Goal: Information Seeking & Learning: Learn about a topic

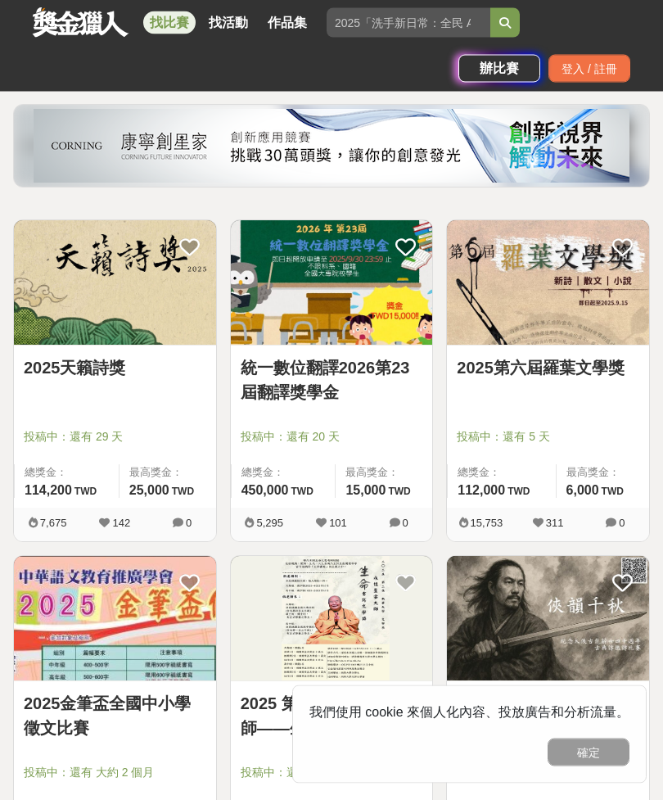
scroll to position [138, 0]
click at [156, 409] on div at bounding box center [120, 414] width 192 height 20
click at [135, 378] on link "2025天籟詩獎" at bounding box center [115, 367] width 183 height 25
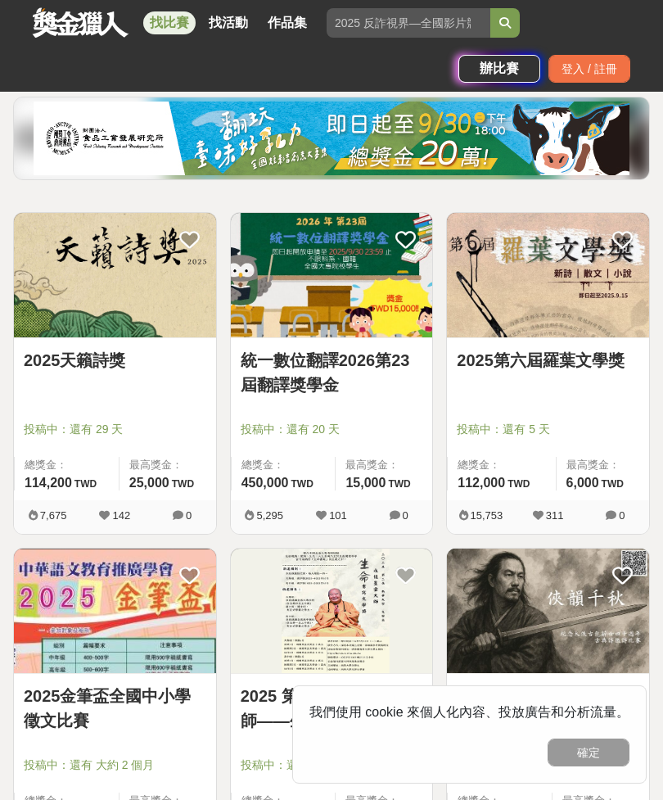
scroll to position [191, 0]
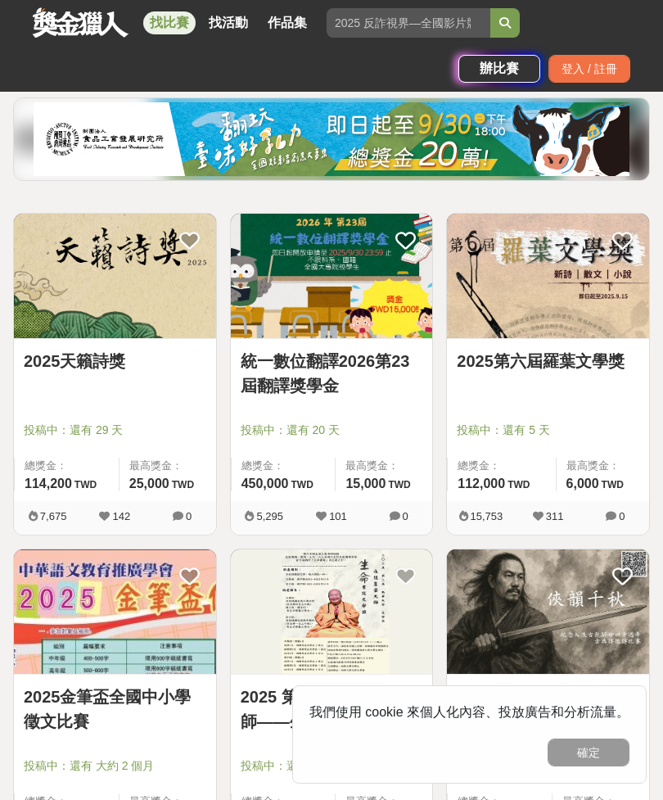
click at [600, 766] on button "確定" at bounding box center [589, 752] width 82 height 28
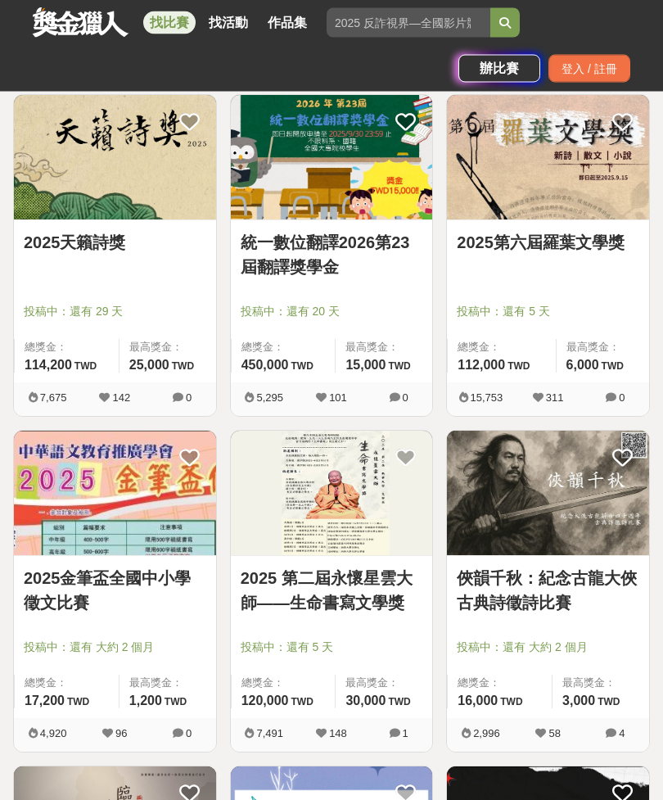
scroll to position [310, 0]
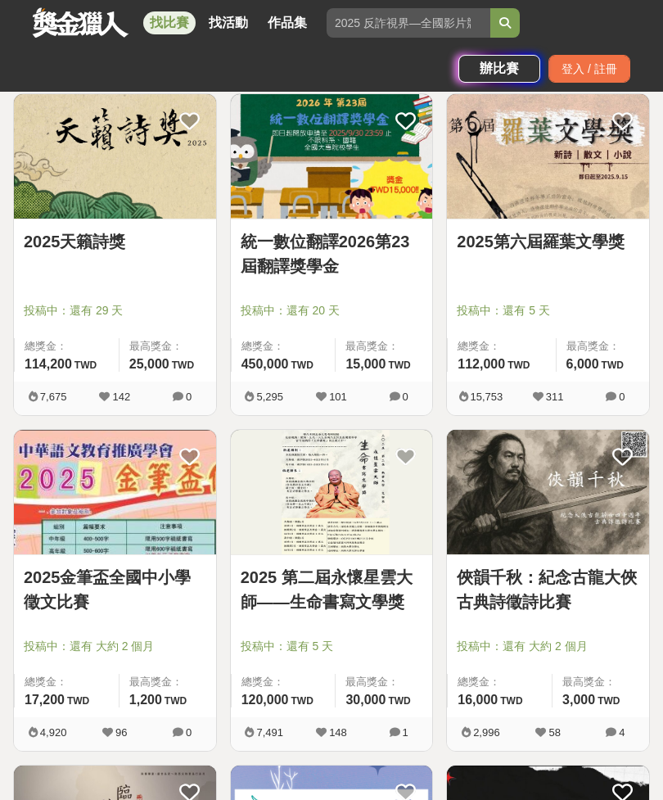
click at [394, 629] on div at bounding box center [337, 623] width 192 height 20
click at [380, 613] on link "2025 第二屆永懷星雲大師——生命書寫文學獎" at bounding box center [332, 589] width 183 height 49
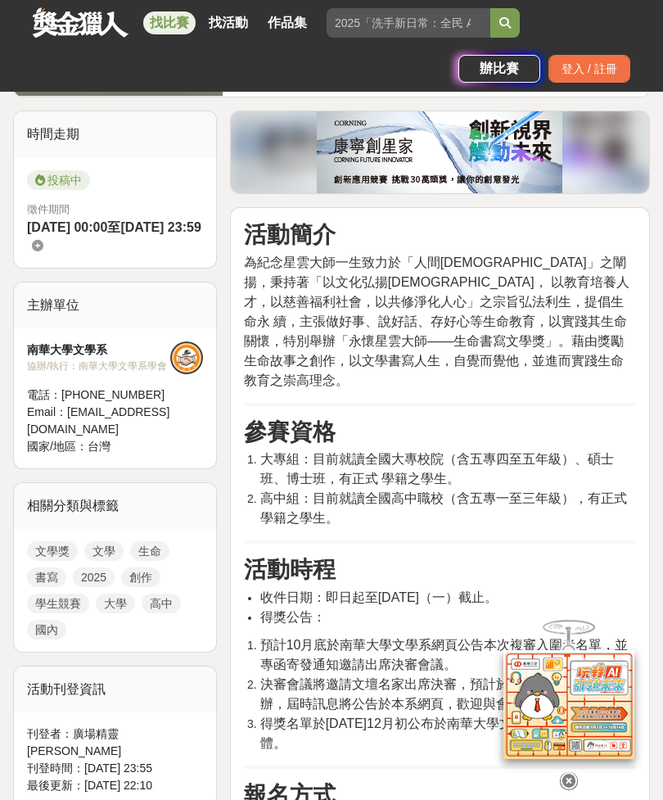
scroll to position [482, 0]
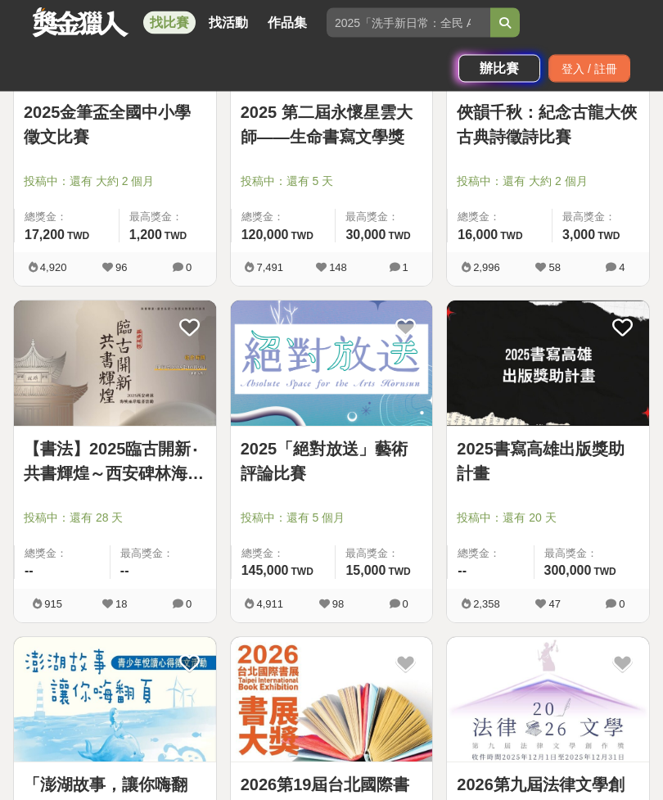
scroll to position [778, 0]
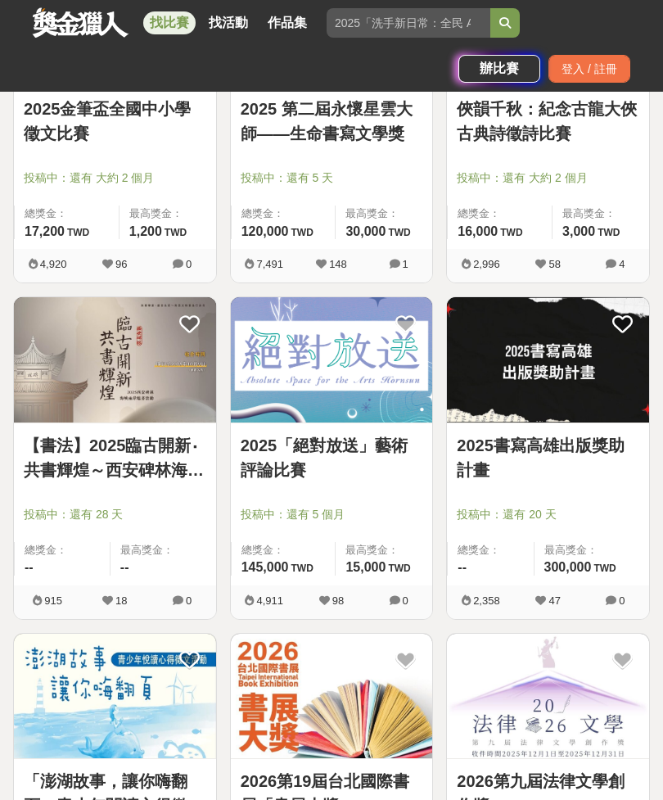
click at [623, 490] on div at bounding box center [553, 491] width 192 height 20
click at [589, 477] on link "2025書寫高雄出版獎助計畫" at bounding box center [548, 457] width 183 height 49
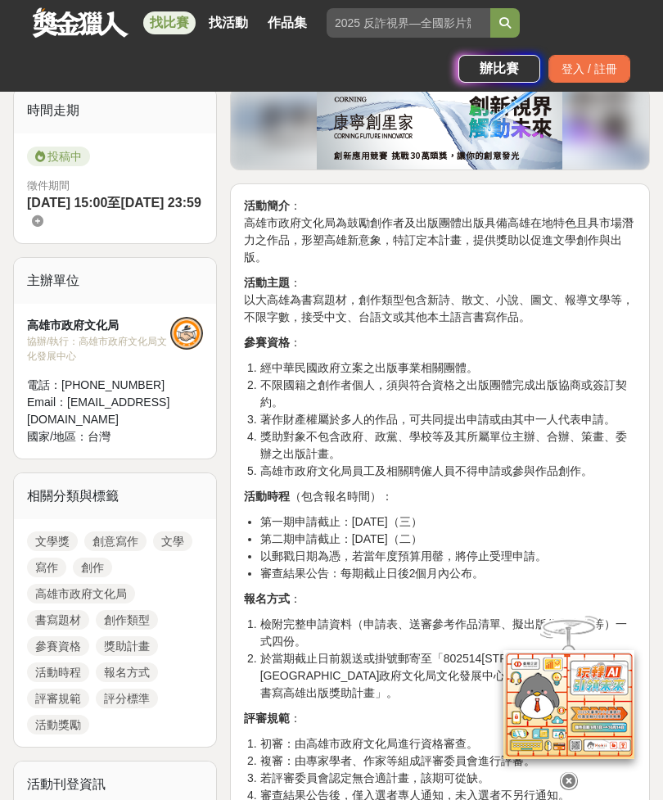
scroll to position [423, 0]
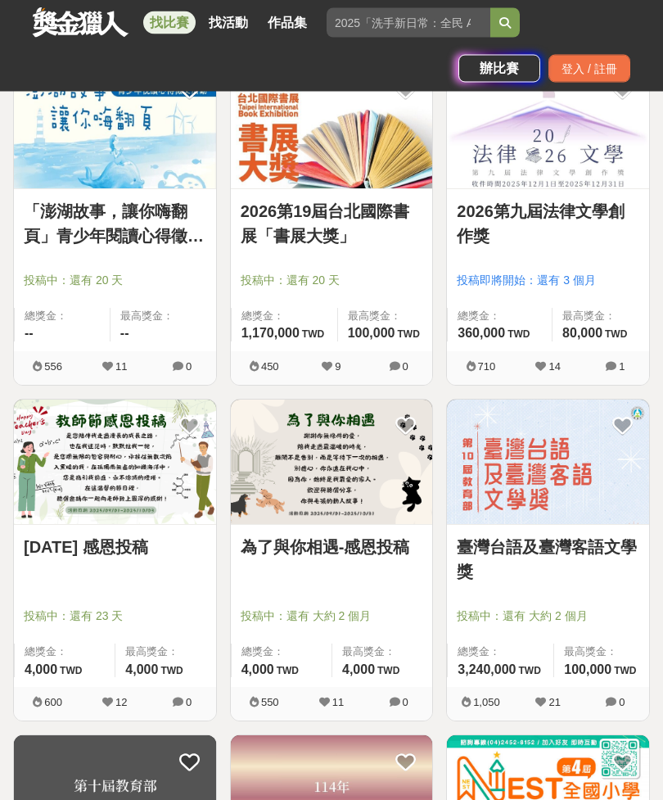
scroll to position [1351, 0]
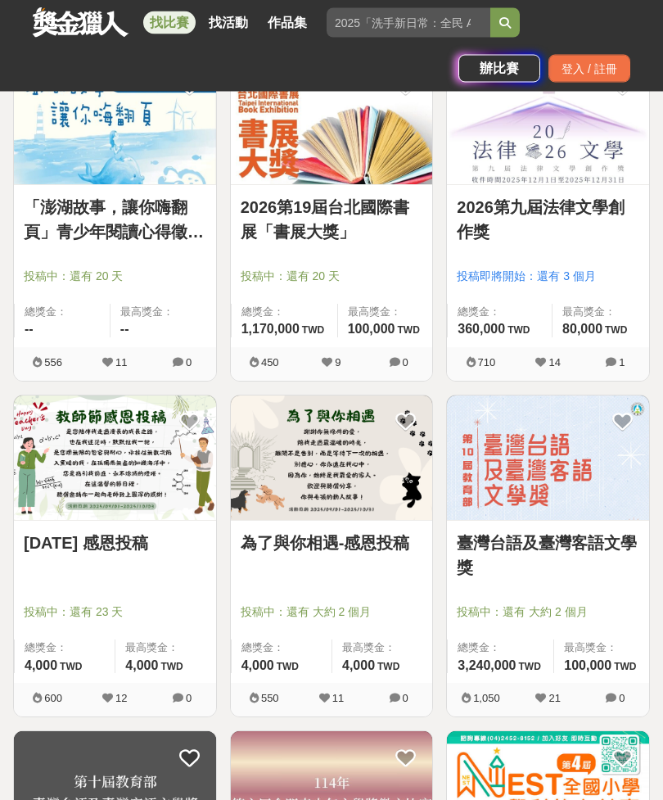
click at [321, 574] on div "為了與你相遇-感恩投稿" at bounding box center [332, 552] width 183 height 43
click at [402, 611] on span "投稿中：還有 大約 2 個月" at bounding box center [332, 612] width 183 height 17
click at [393, 570] on div "為了與你相遇-感恩投稿" at bounding box center [332, 552] width 183 height 43
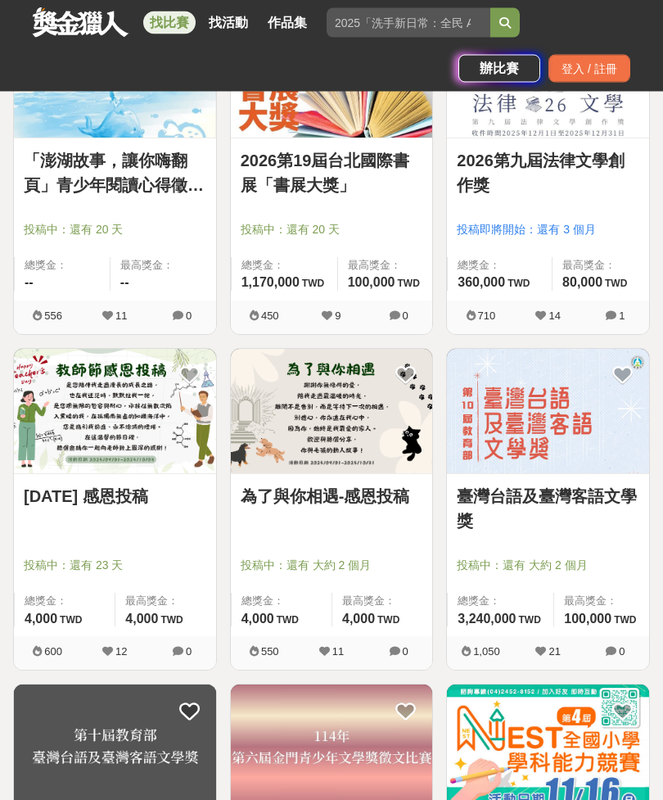
scroll to position [1401, 0]
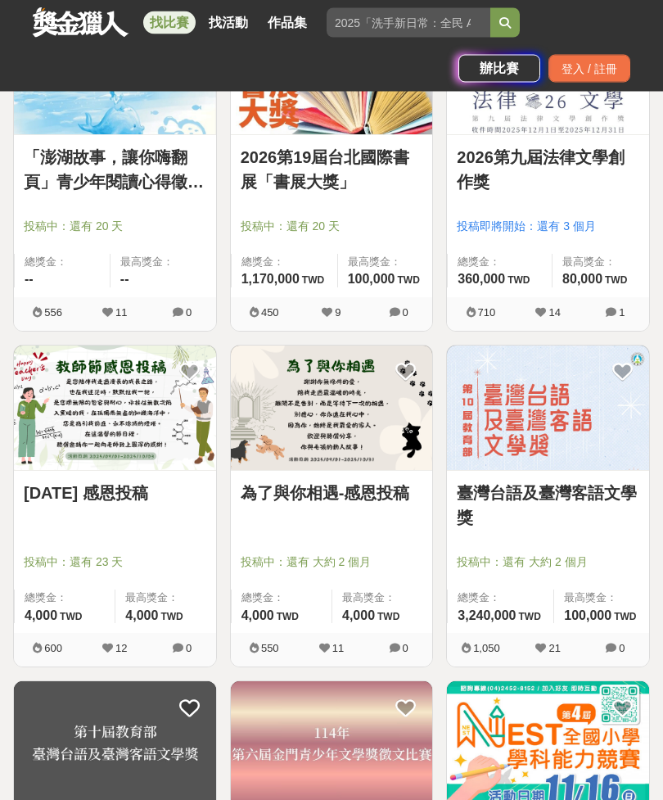
click at [381, 605] on div "最高獎金： 4,000 TWD" at bounding box center [382, 607] width 101 height 34
click at [381, 523] on div "為了與你相遇-感恩投稿" at bounding box center [332, 502] width 183 height 43
click at [368, 431] on img at bounding box center [332, 408] width 202 height 124
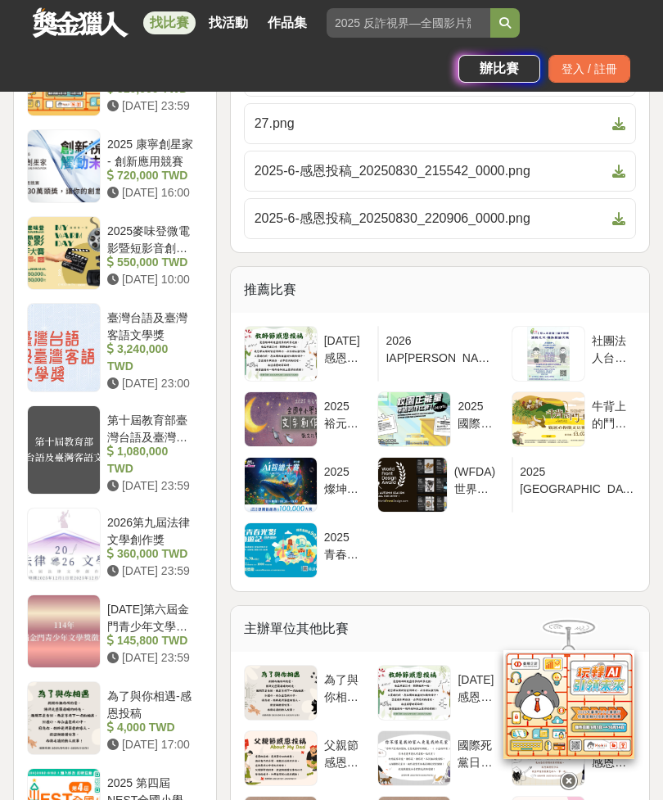
scroll to position [1798, 0]
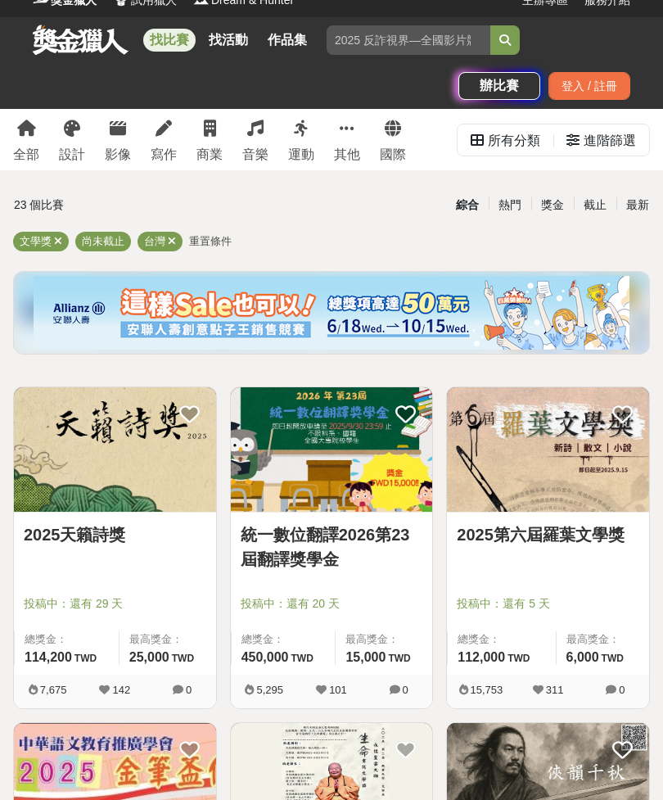
scroll to position [17, 0]
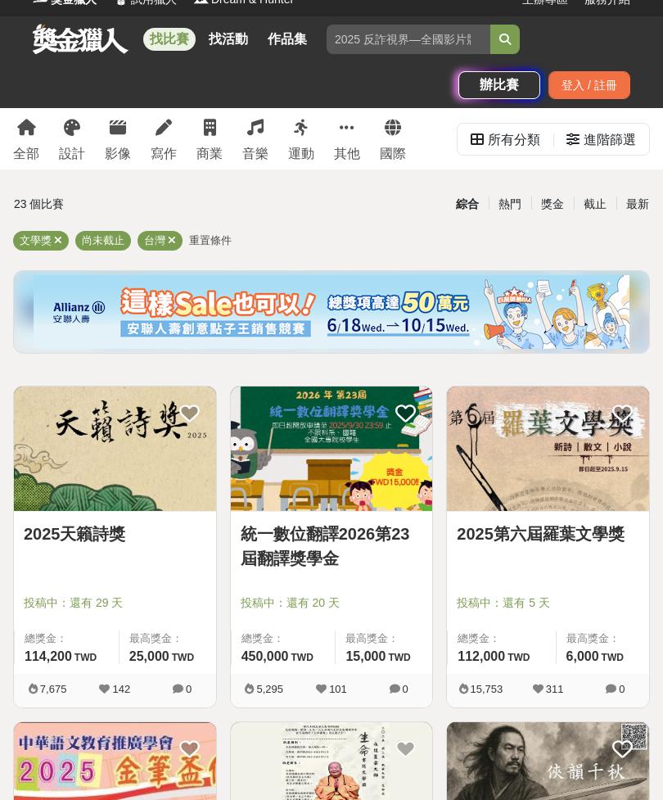
click at [180, 577] on div at bounding box center [120, 581] width 192 height 20
click at [156, 558] on div "2025天籟詩獎" at bounding box center [115, 543] width 183 height 43
click at [165, 585] on div at bounding box center [120, 581] width 192 height 20
click at [169, 561] on div "2025天籟詩獎" at bounding box center [115, 543] width 183 height 43
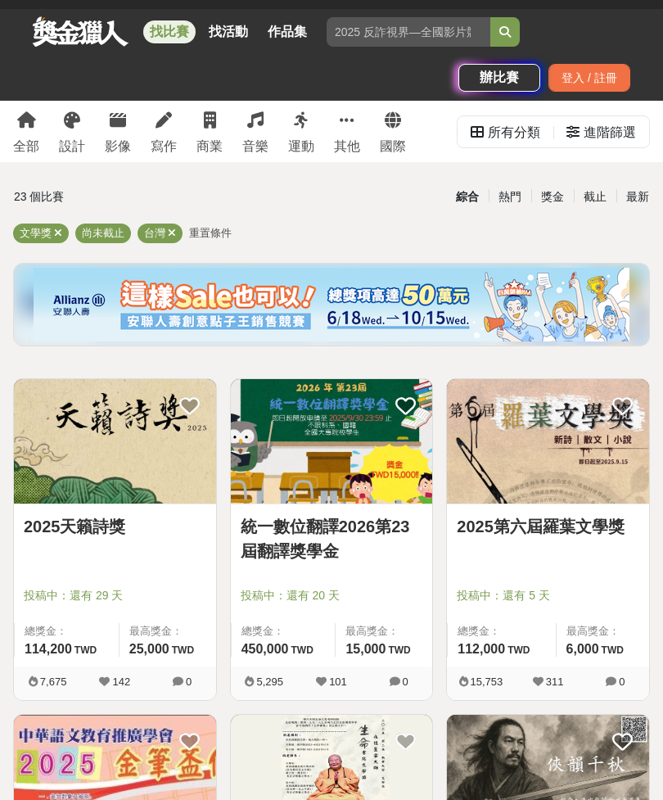
scroll to position [26, 0]
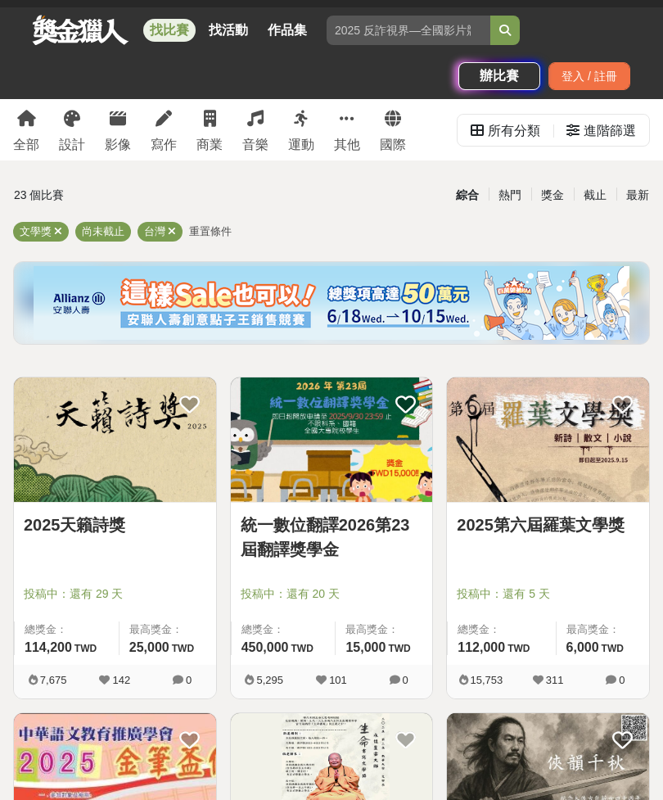
click at [138, 571] on div at bounding box center [120, 572] width 192 height 20
click at [74, 641] on span "114,200 114,200 TWD" at bounding box center [61, 648] width 72 height 14
click at [97, 446] on img at bounding box center [115, 440] width 202 height 124
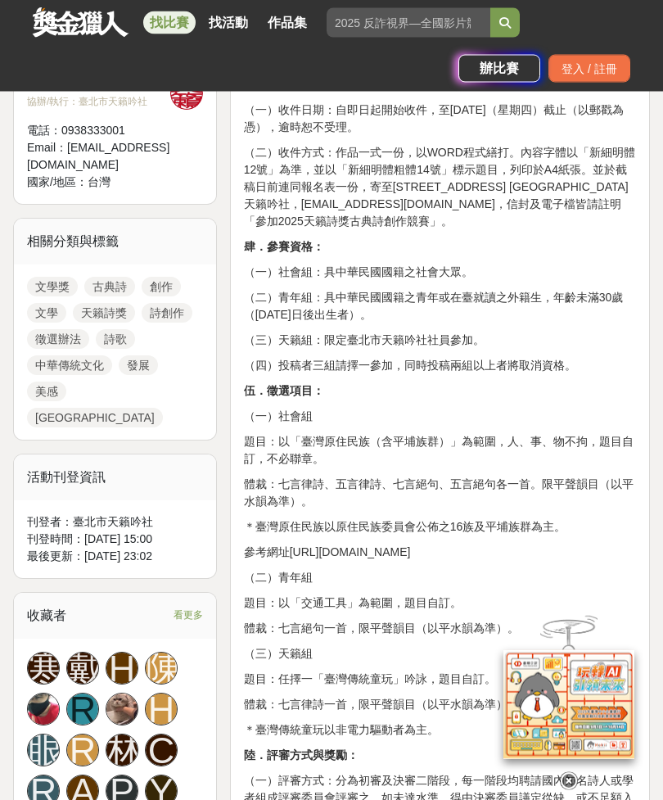
scroll to position [793, 0]
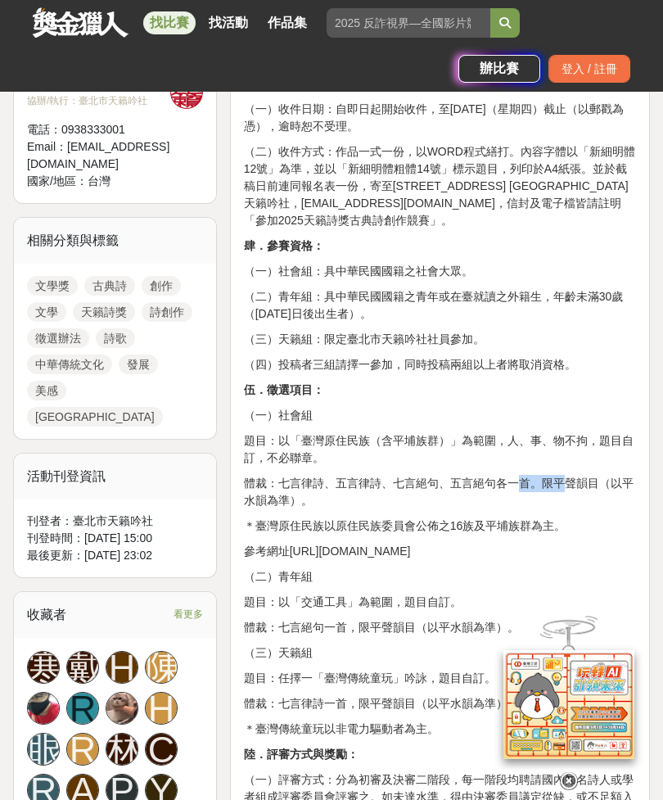
click at [461, 497] on p "體裁：七言律詩、五言律詩、七言絕句、五言絕句各一首。限平聲韻目（以平水韻為準）。" at bounding box center [440, 492] width 392 height 34
copy p "七言律詩"
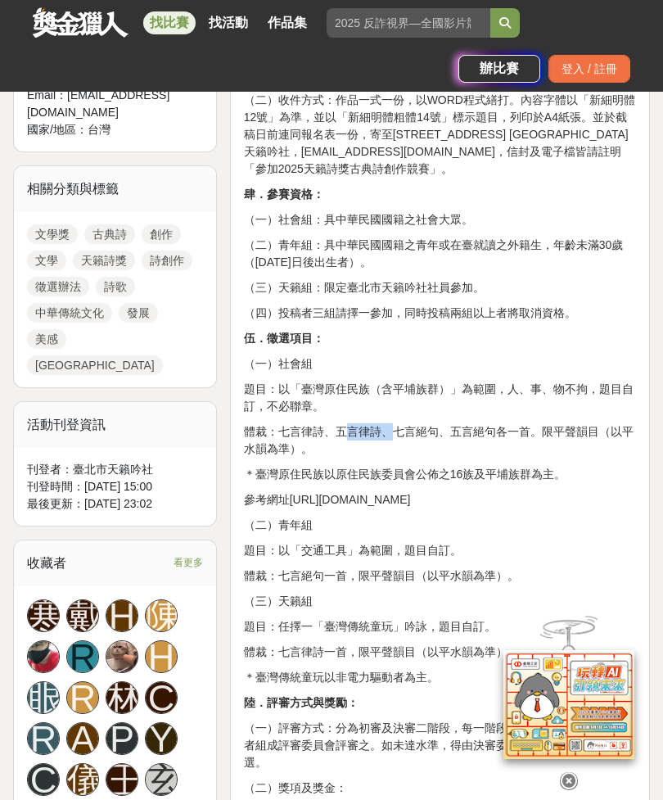
scroll to position [846, 0]
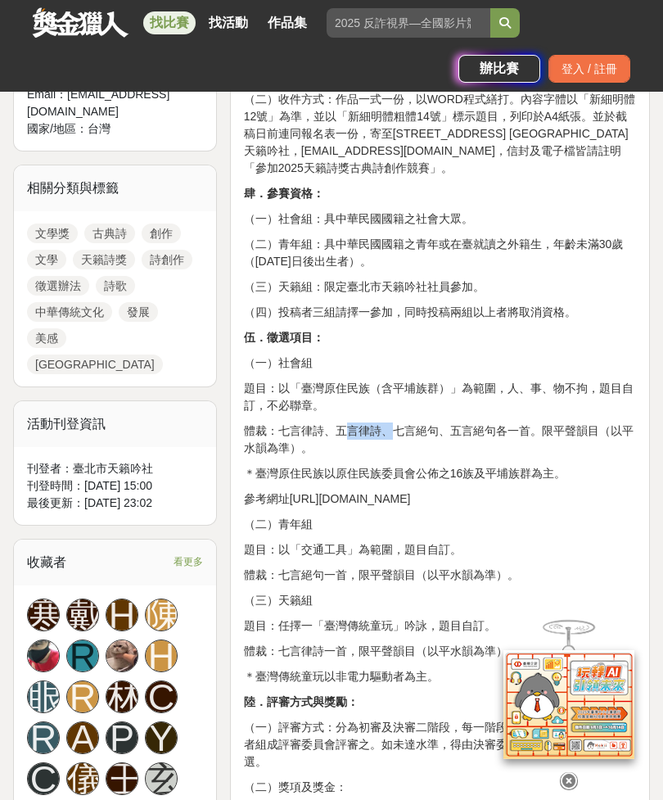
click at [309, 445] on p "體裁：七言律詩、五言律詩、七言絕句、五言絕句各一首。限平聲韻目（以平水韻為準）。" at bounding box center [440, 439] width 392 height 34
copy p "平水韻"
click at [548, 315] on p "（四）投稿者三組請擇一參加，同時投稿兩組以上者將取消資格。" at bounding box center [440, 312] width 392 height 17
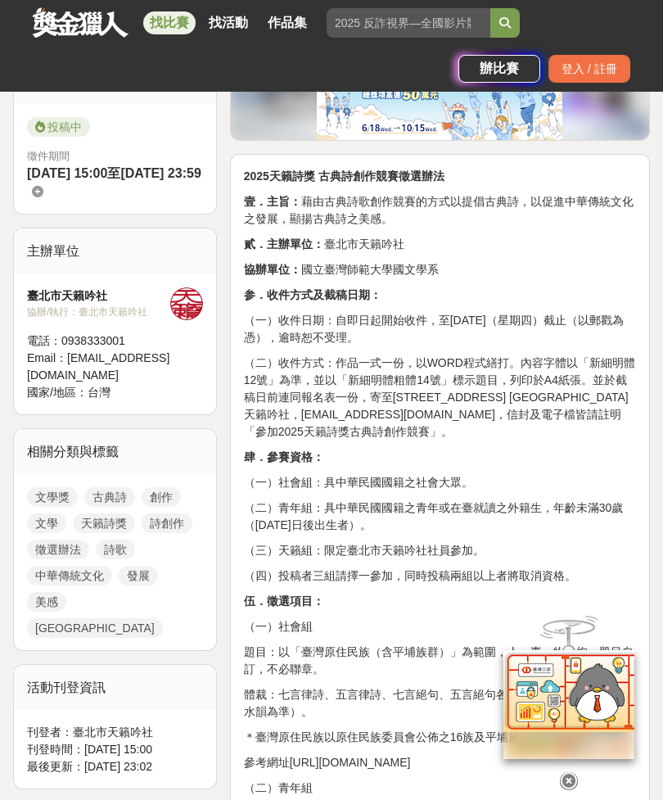
scroll to position [602, 0]
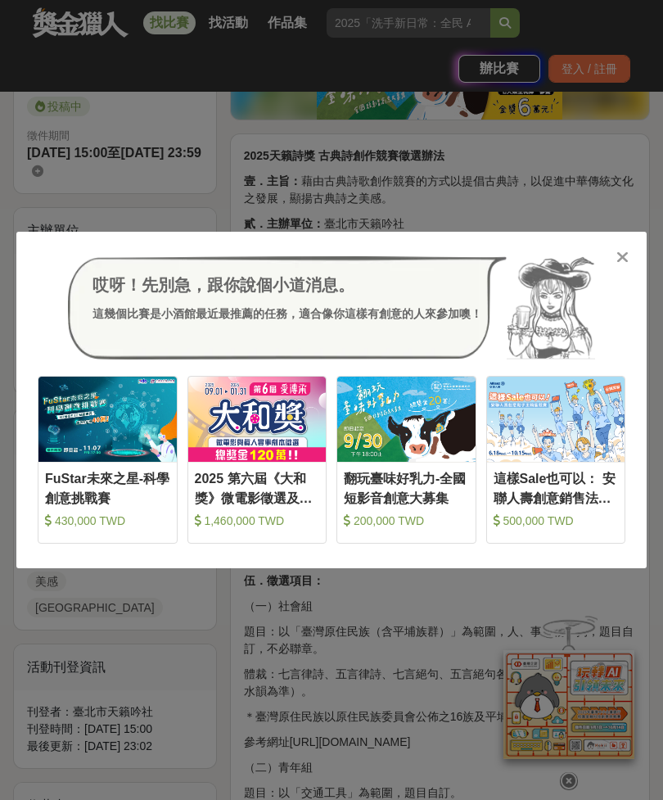
click at [629, 255] on div at bounding box center [622, 256] width 16 height 16
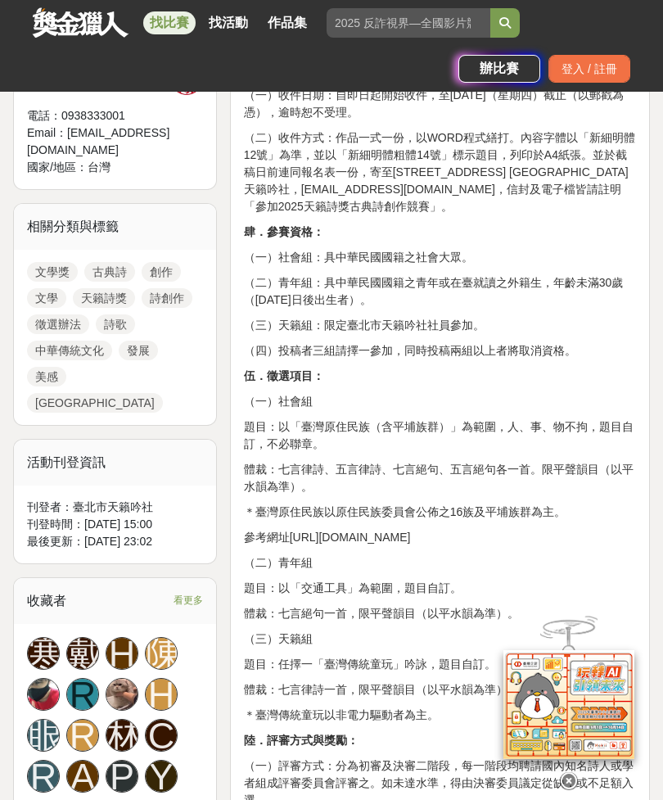
scroll to position [814, 0]
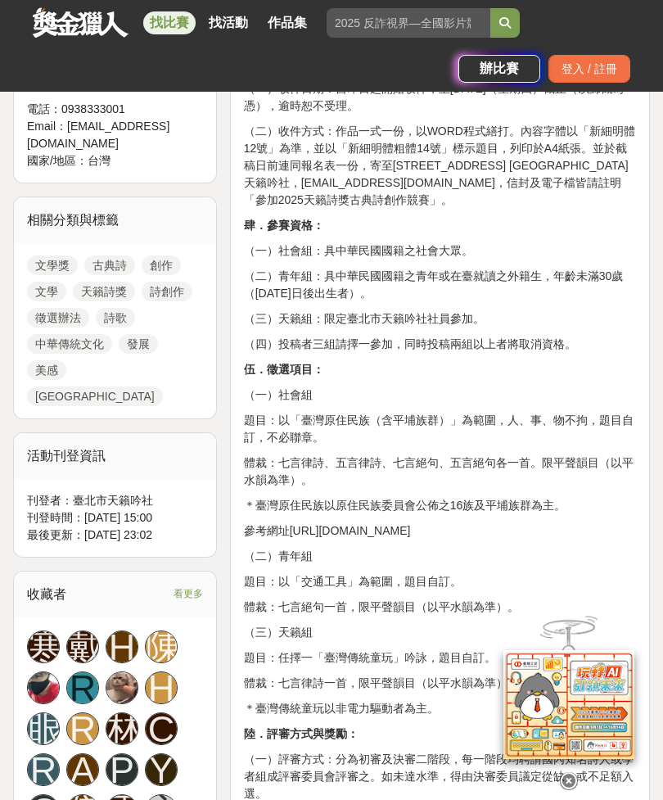
copy p "五言律詩、七言絕句、五言絕句各一首。限平聲韻目（以平水韻為準）。"
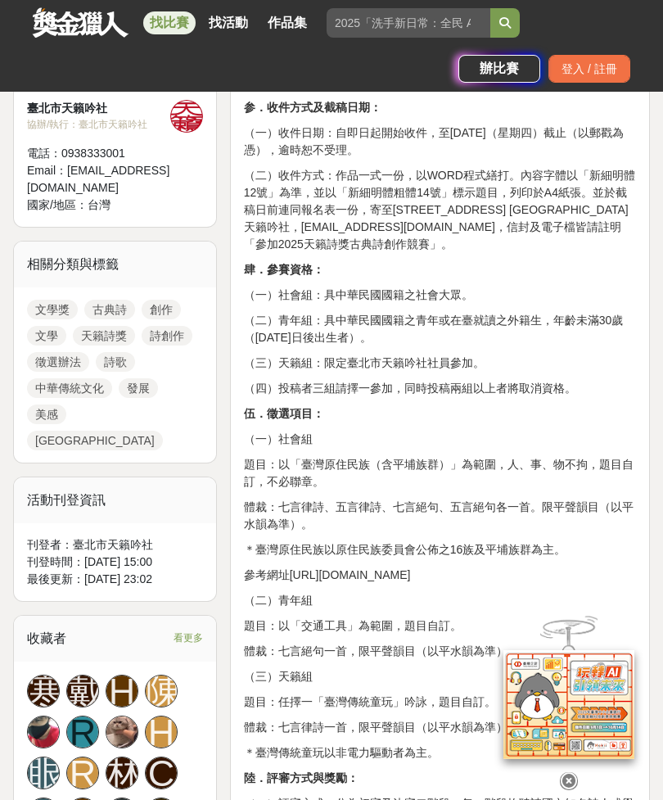
scroll to position [768, 0]
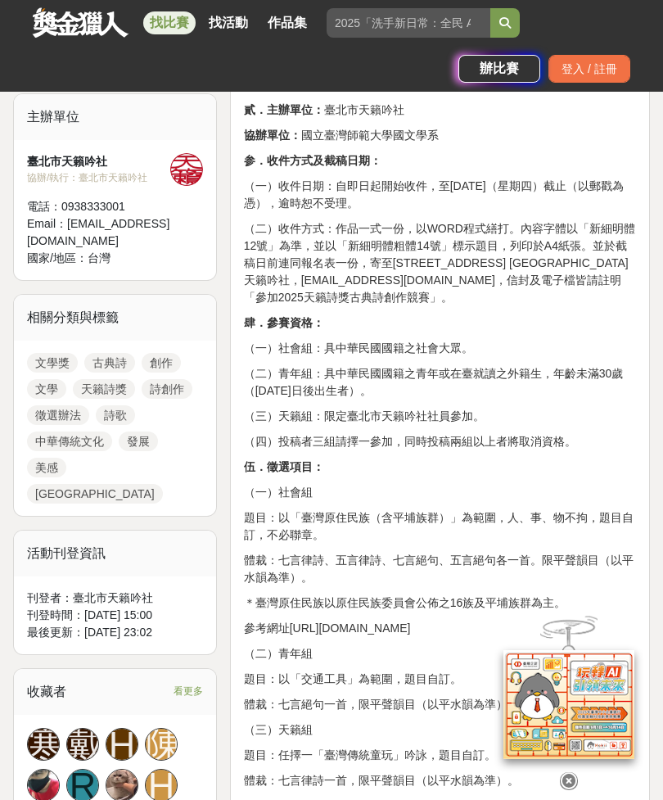
scroll to position [719, 0]
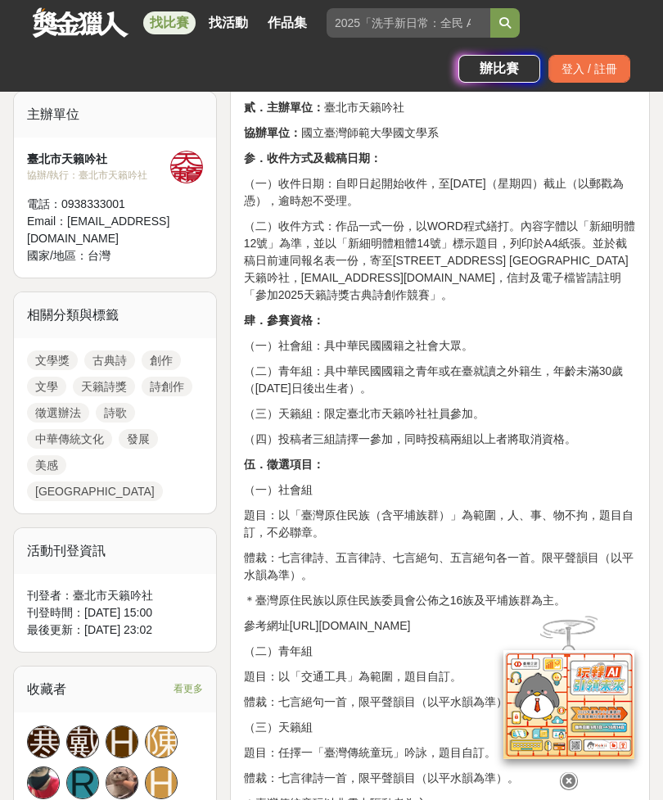
copy p "七言律詩、五言律詩、七言絕句、五言絕句各一首。限平聲韻目（以平水韻為準）。"
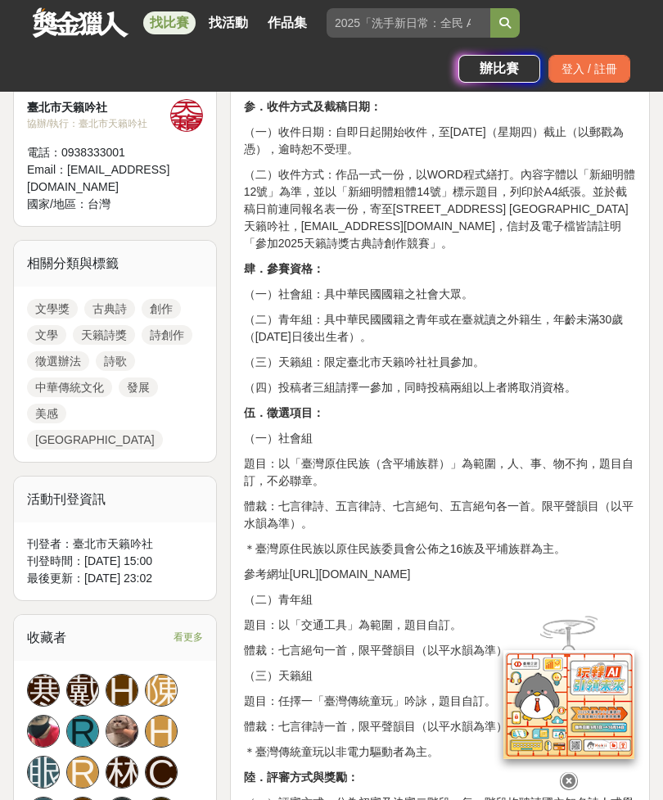
scroll to position [771, 0]
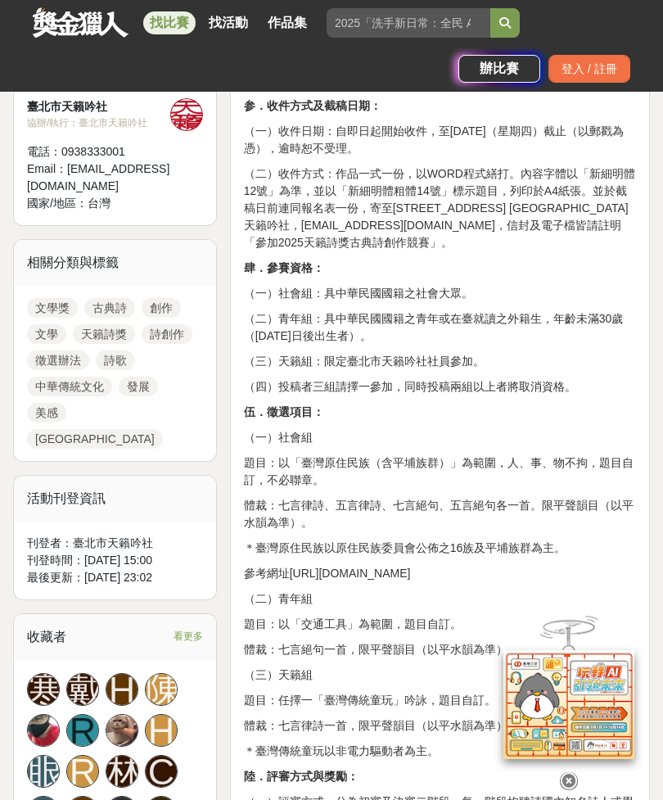
click at [541, 353] on p "（三）天籟組：限定臺北市天籟吟社社員參加。" at bounding box center [440, 361] width 392 height 17
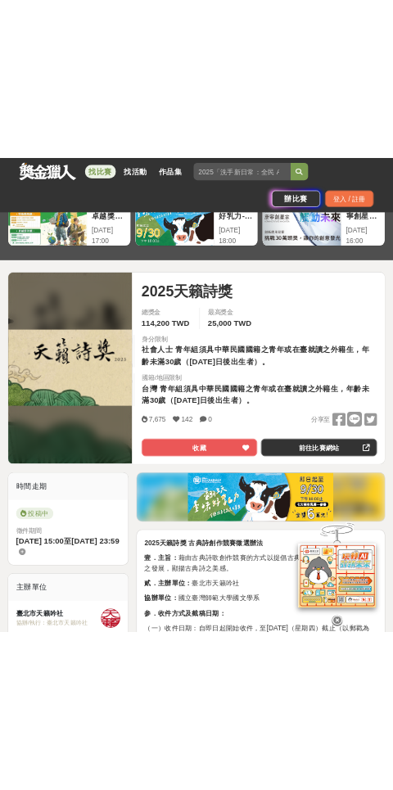
scroll to position [0, 0]
